Goal: Check status: Check status

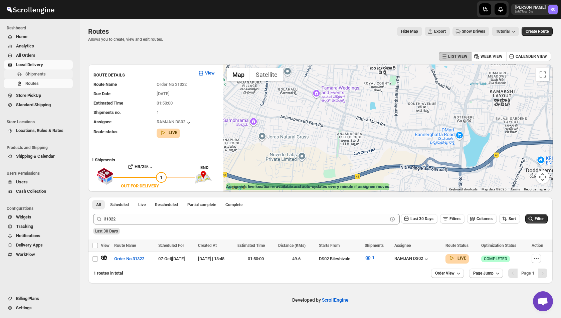
click at [44, 72] on span "Shipments" at bounding box center [35, 74] width 20 height 5
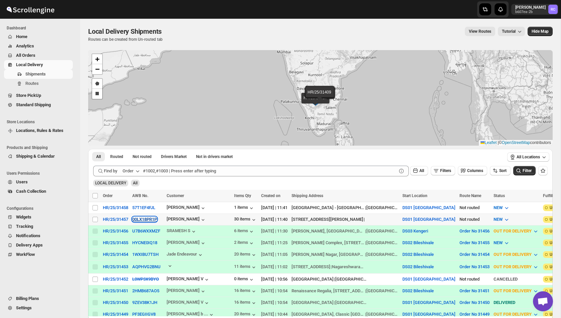
click at [144, 220] on button "00LX18PR1P" at bounding box center [144, 219] width 25 height 5
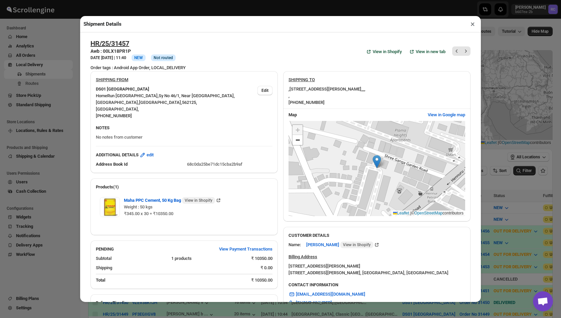
click at [363, 185] on div "+ − Leaflet | © OpenStreetMap contributors" at bounding box center [377, 169] width 177 height 96
click at [446, 118] on span "View in Google map" at bounding box center [446, 115] width 37 height 7
click at [467, 27] on div "Shipment Details ×" at bounding box center [280, 24] width 401 height 16
click at [474, 26] on button "×" at bounding box center [473, 23] width 10 height 9
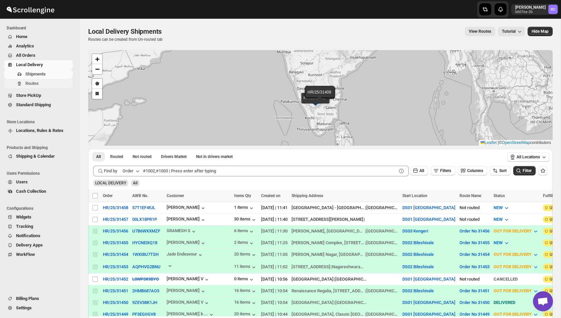
click at [35, 85] on span "Routes" at bounding box center [31, 83] width 13 height 5
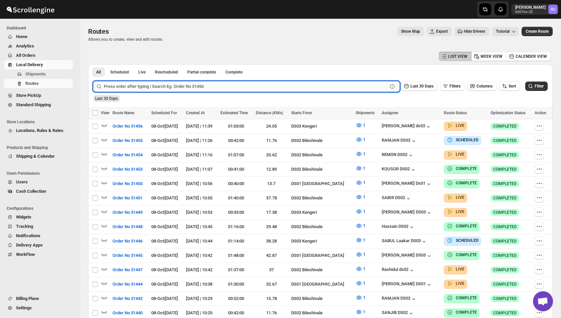
click at [181, 89] on input "text" at bounding box center [246, 86] width 284 height 11
type input "31415"
click at [93, 65] on button "Submit" at bounding box center [102, 68] width 19 height 7
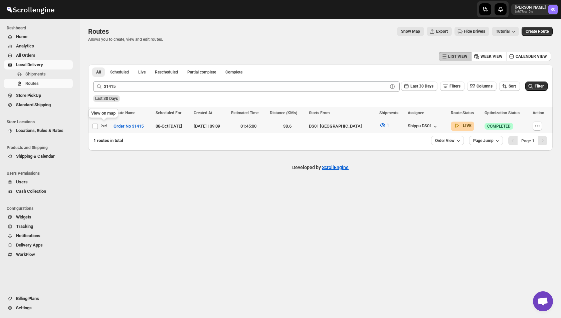
click at [105, 124] on icon "button" at bounding box center [104, 125] width 7 height 7
